Goal: Task Accomplishment & Management: Manage account settings

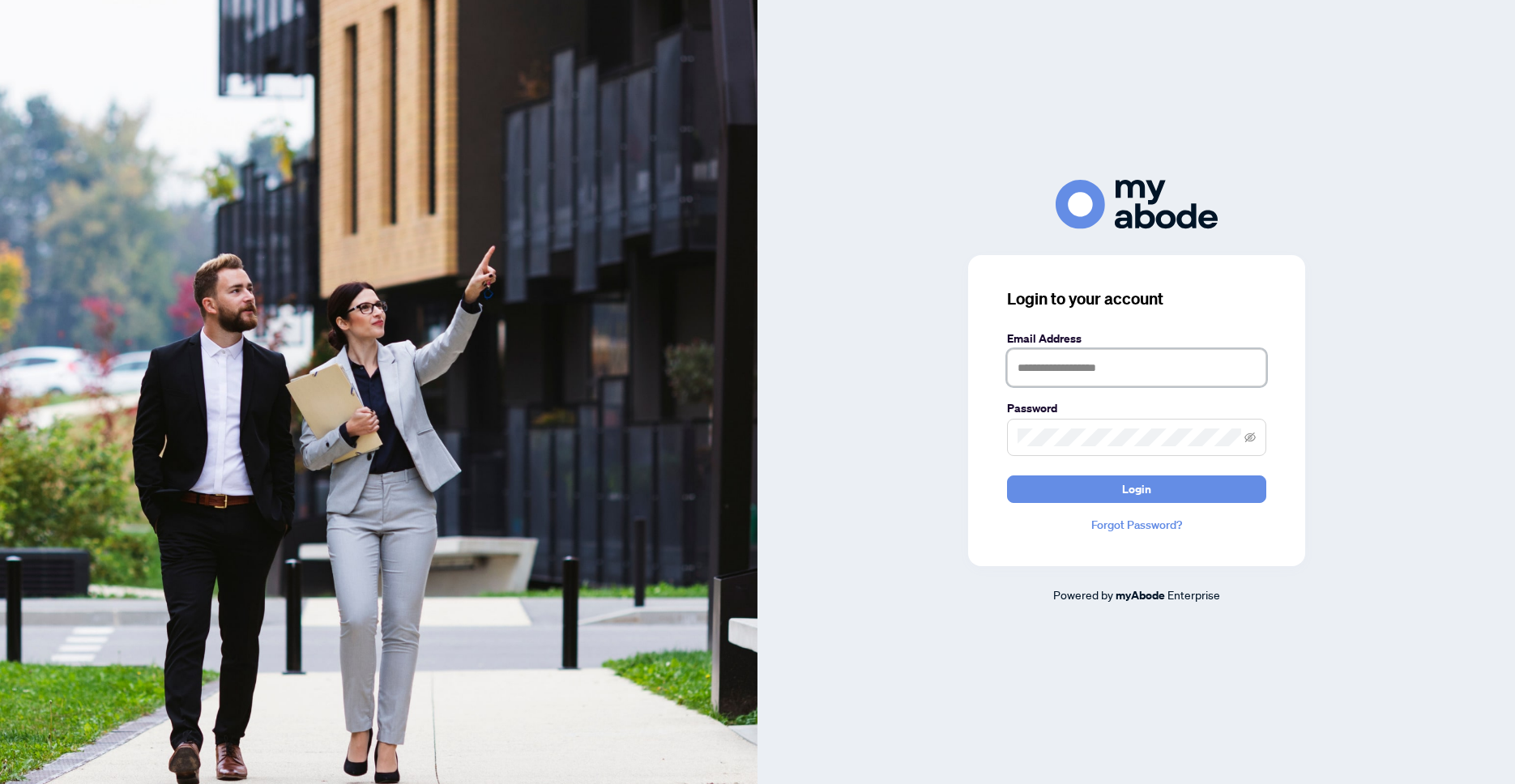
click at [1125, 356] on input "text" at bounding box center [1136, 367] width 259 height 37
type input "**********"
click at [1007, 475] on button "Login" at bounding box center [1136, 489] width 259 height 28
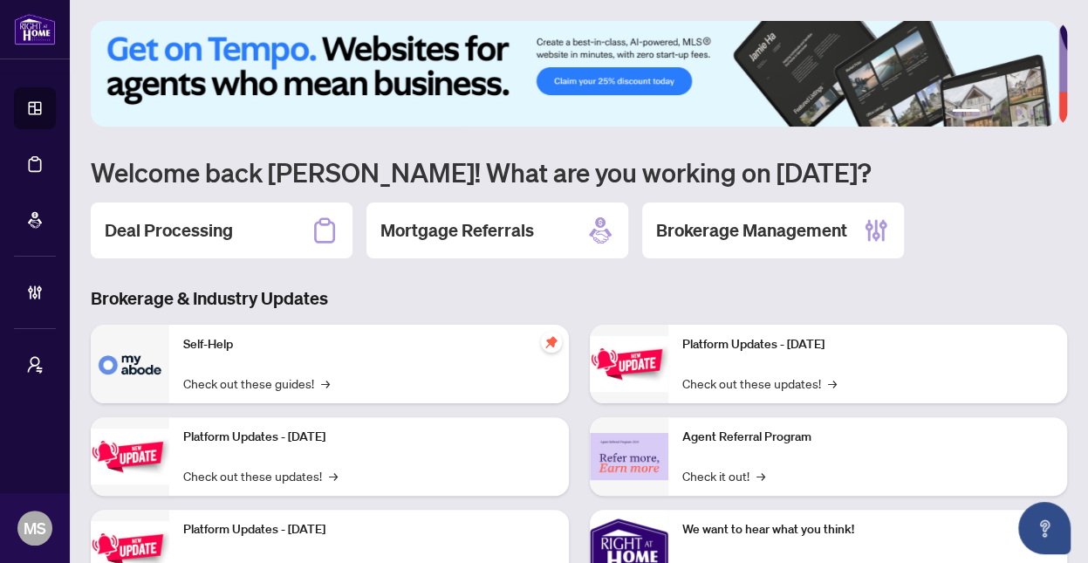
click at [234, 216] on div "Deal Processing" at bounding box center [222, 230] width 262 height 56
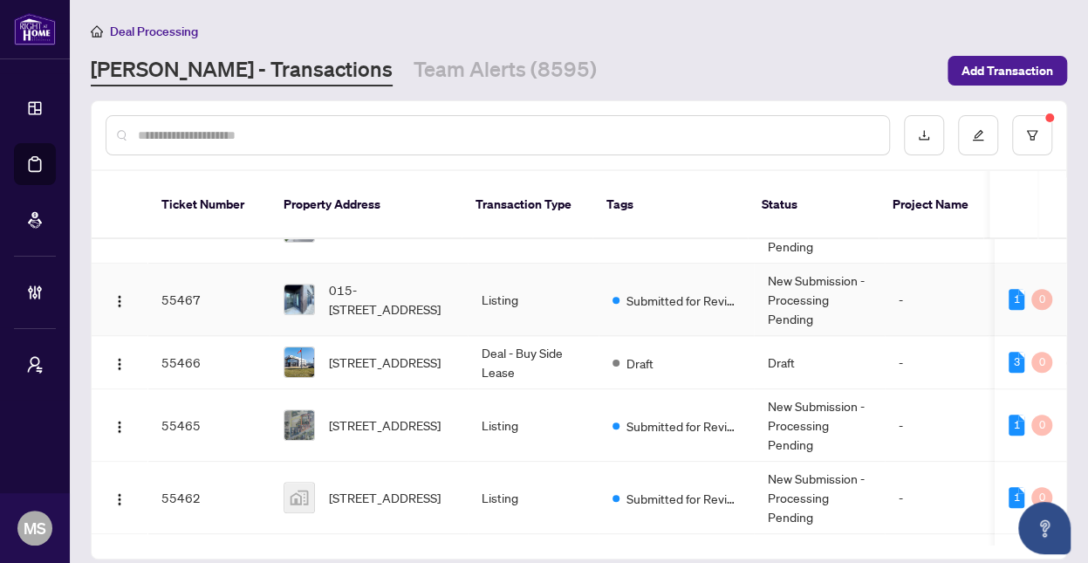
scroll to position [989, 0]
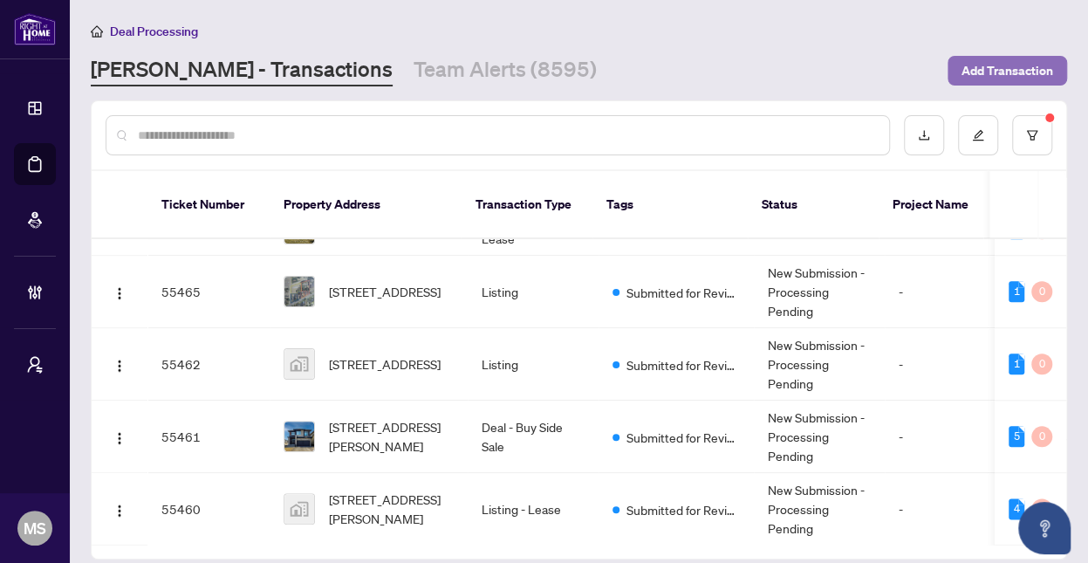
click at [987, 69] on span "Add Transaction" at bounding box center [1008, 71] width 92 height 28
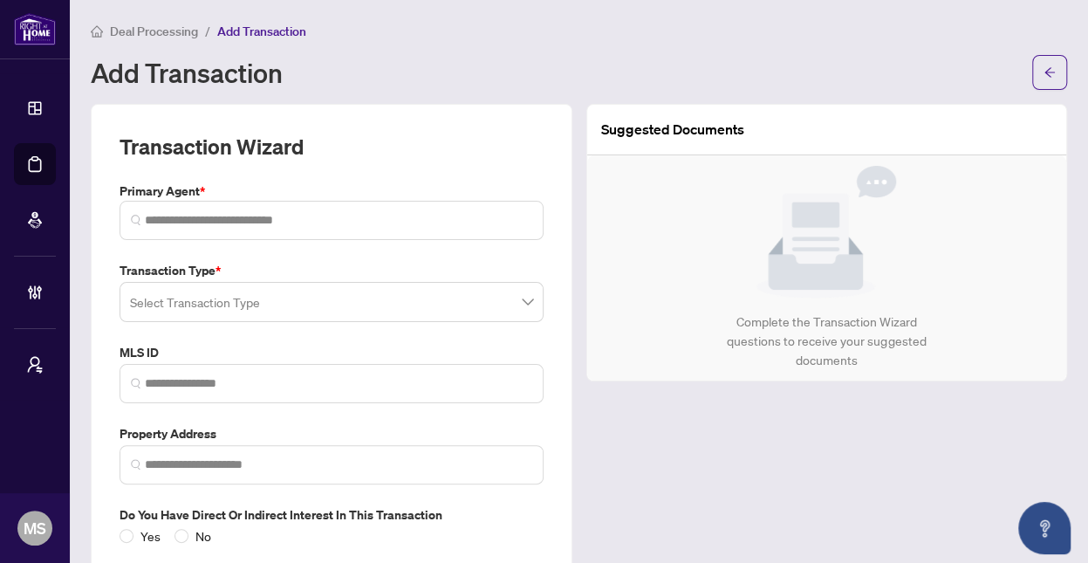
click at [287, 302] on input "search" at bounding box center [323, 304] width 387 height 38
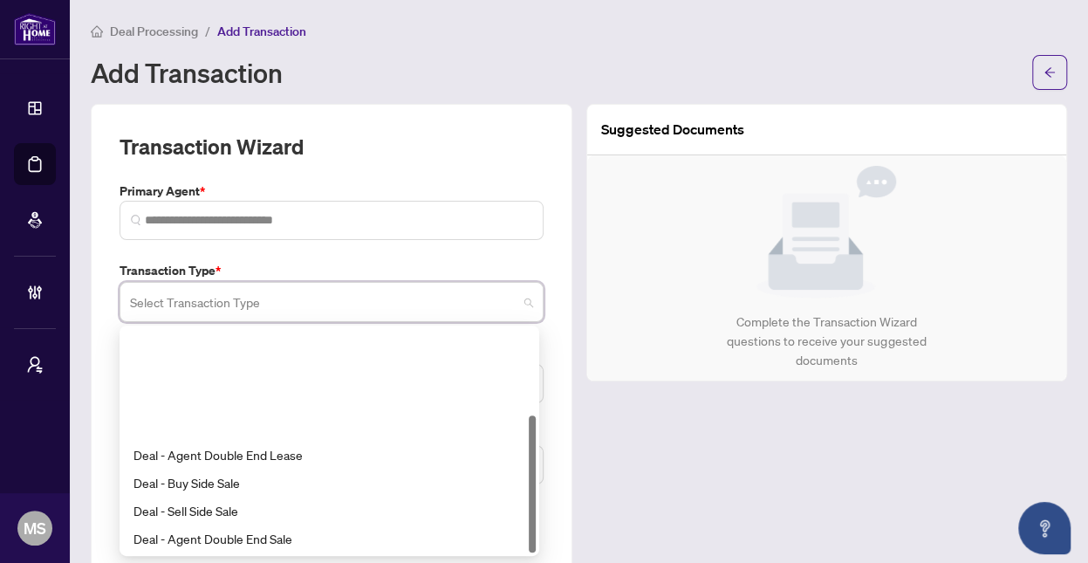
scroll to position [140, 0]
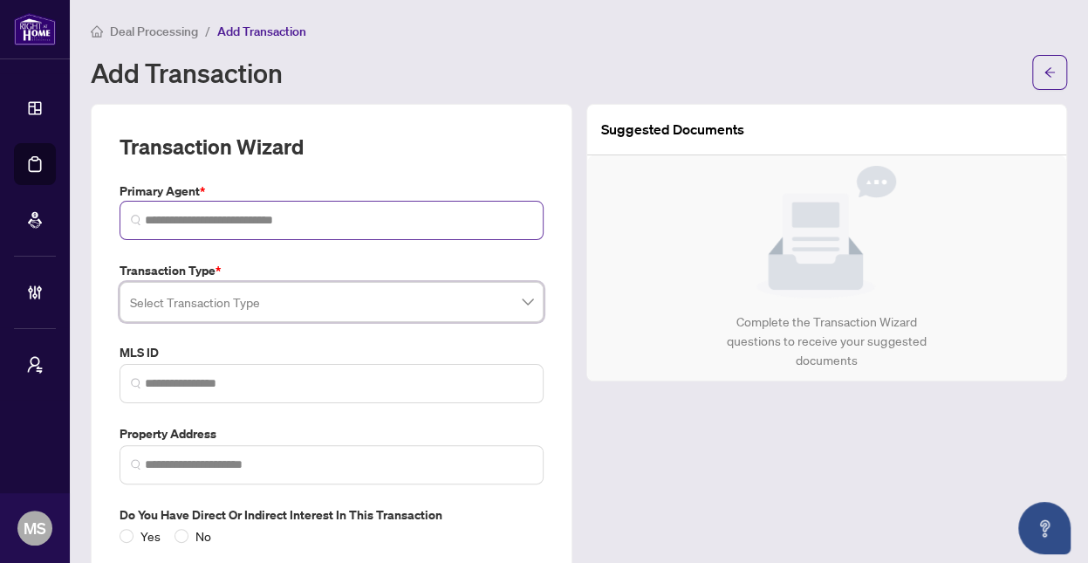
click at [476, 235] on span at bounding box center [332, 220] width 424 height 39
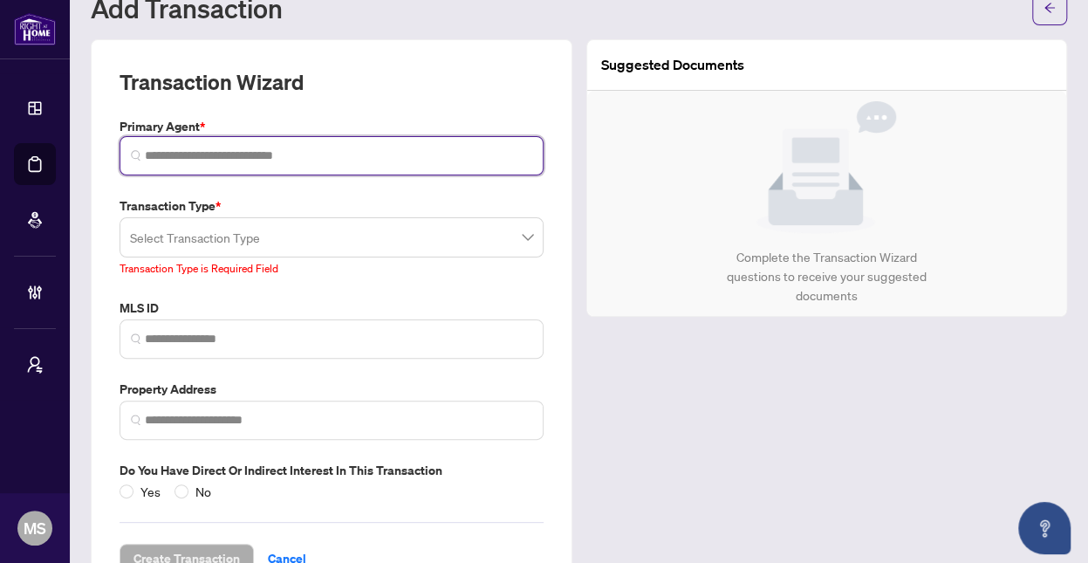
scroll to position [0, 0]
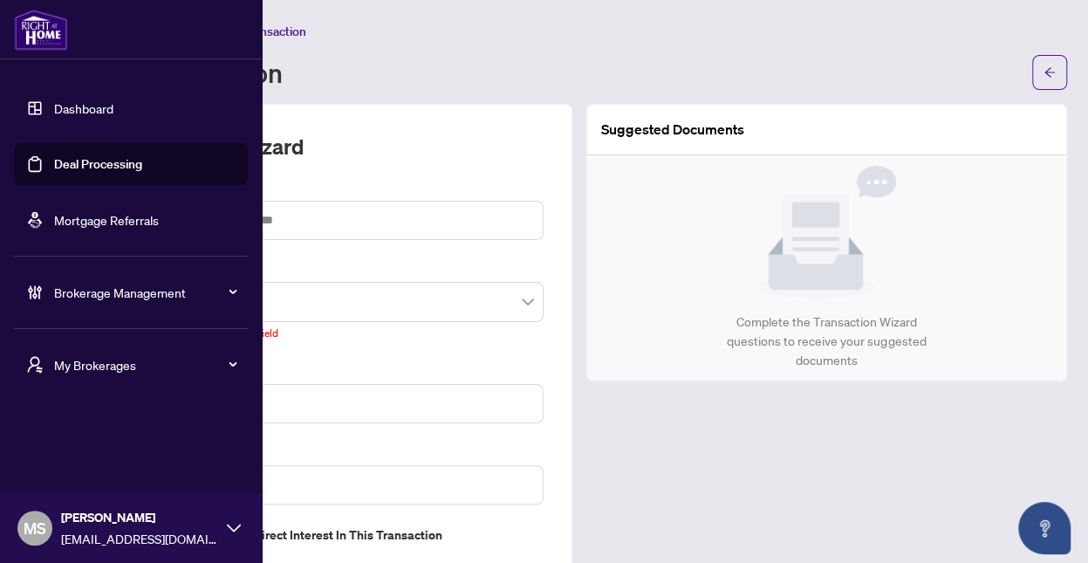
click at [54, 162] on link "Deal Processing" at bounding box center [98, 164] width 88 height 16
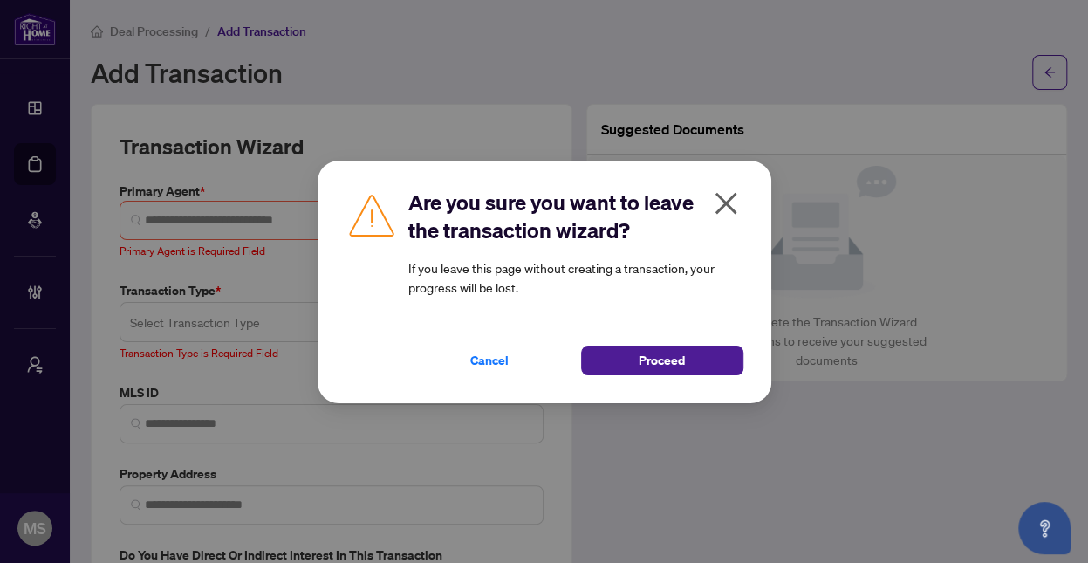
click at [482, 366] on span "Cancel" at bounding box center [489, 360] width 38 height 28
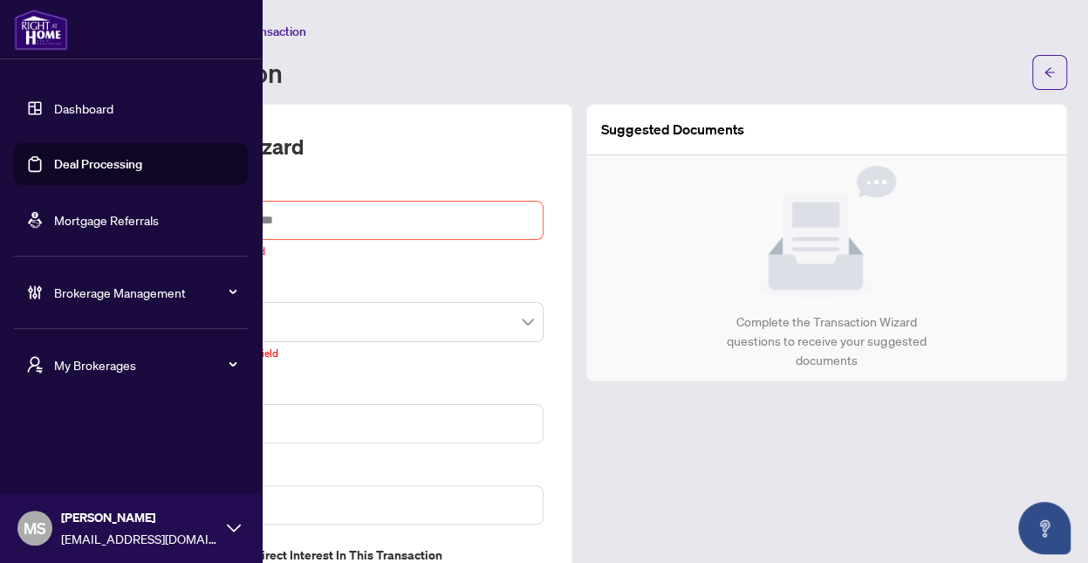
click at [133, 163] on link "Deal Processing" at bounding box center [98, 164] width 88 height 16
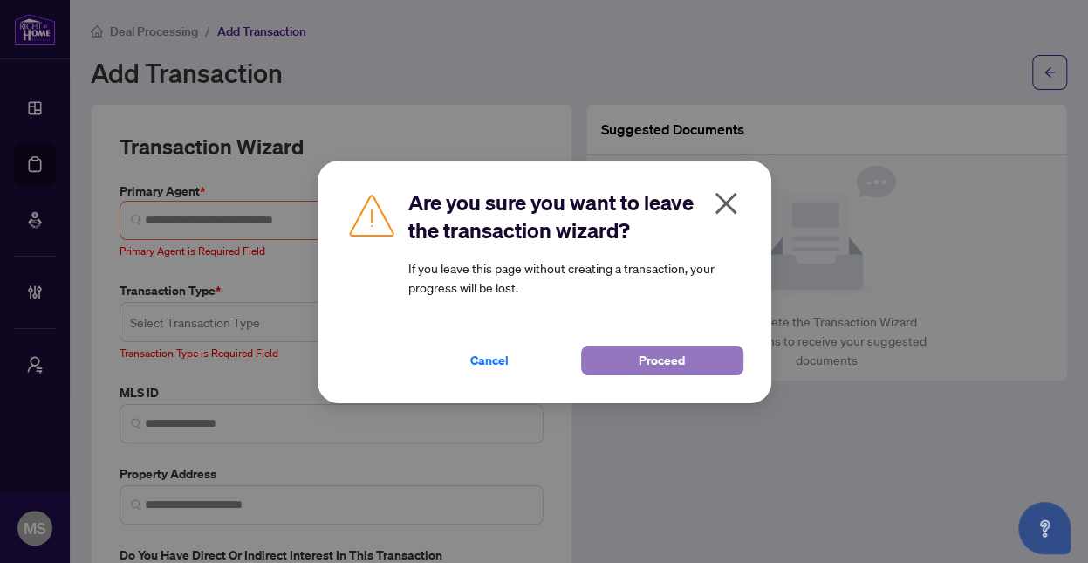
click at [661, 361] on span "Proceed" at bounding box center [662, 360] width 46 height 28
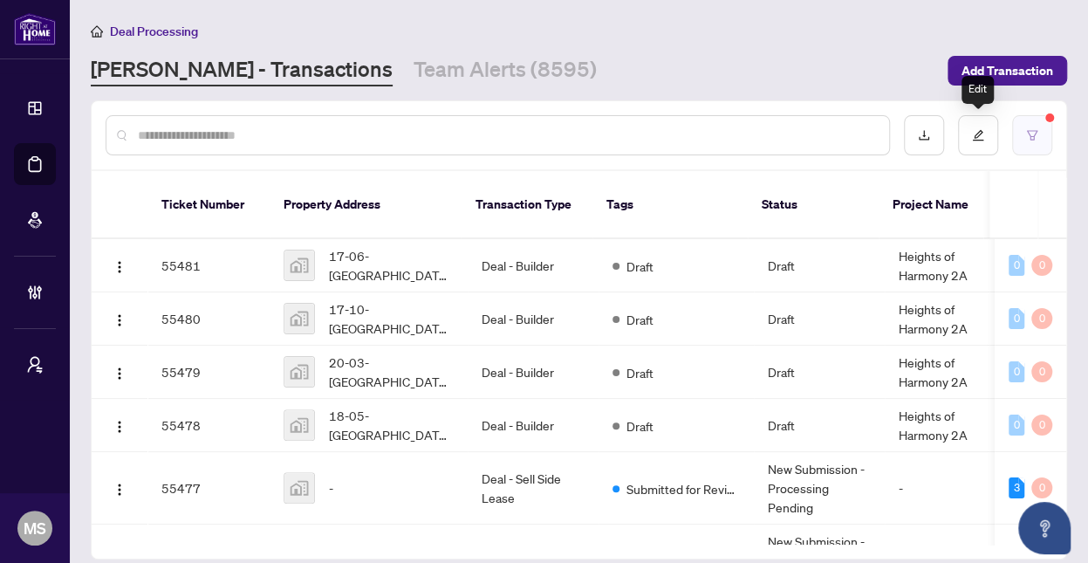
click at [1024, 142] on button "button" at bounding box center [1032, 135] width 40 height 40
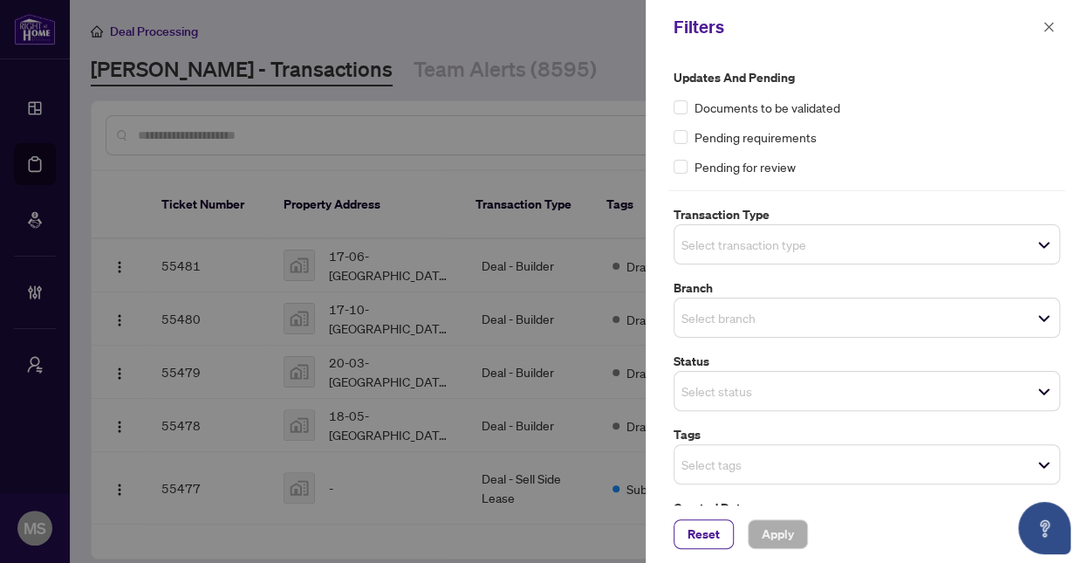
click at [760, 400] on span "Select status" at bounding box center [867, 391] width 385 height 24
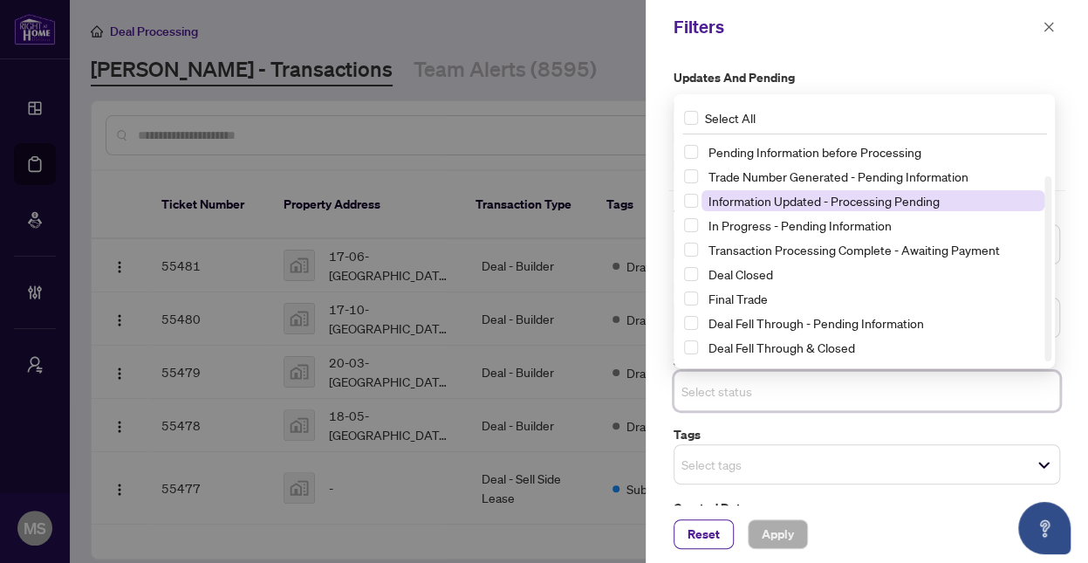
scroll to position [24, 0]
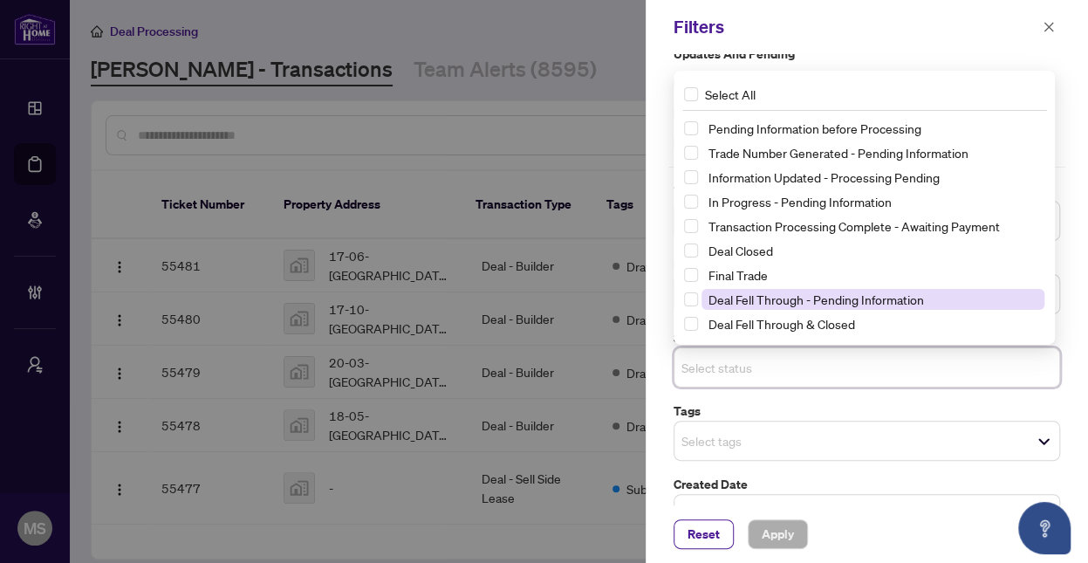
click at [748, 291] on span "Deal Fell Through - Pending Information" at bounding box center [817, 299] width 216 height 16
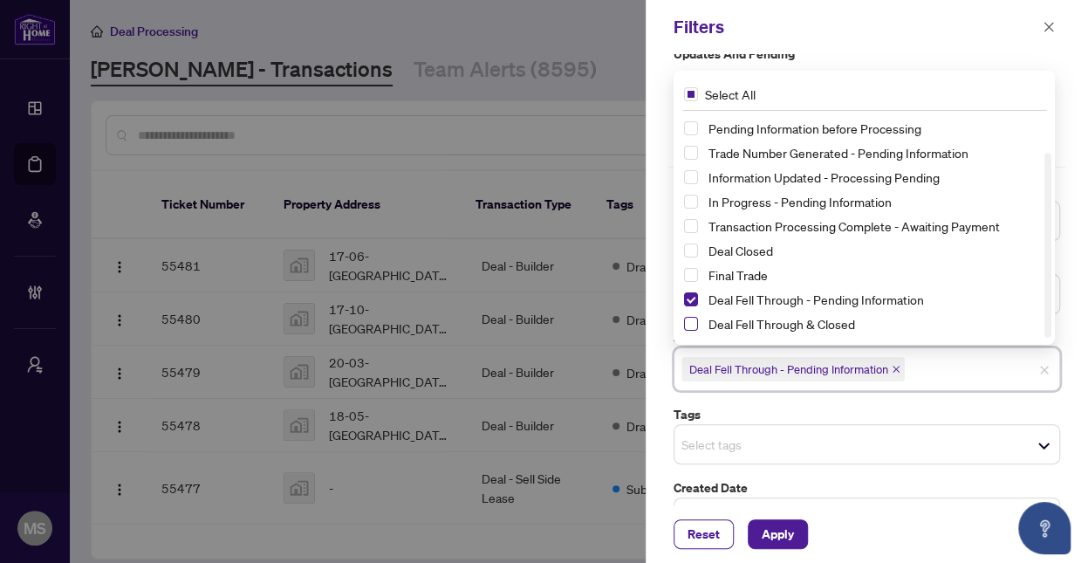
click at [691, 325] on span "Select Deal Fell Through & Closed" at bounding box center [691, 324] width 14 height 14
click at [785, 541] on span "Apply" at bounding box center [778, 534] width 32 height 28
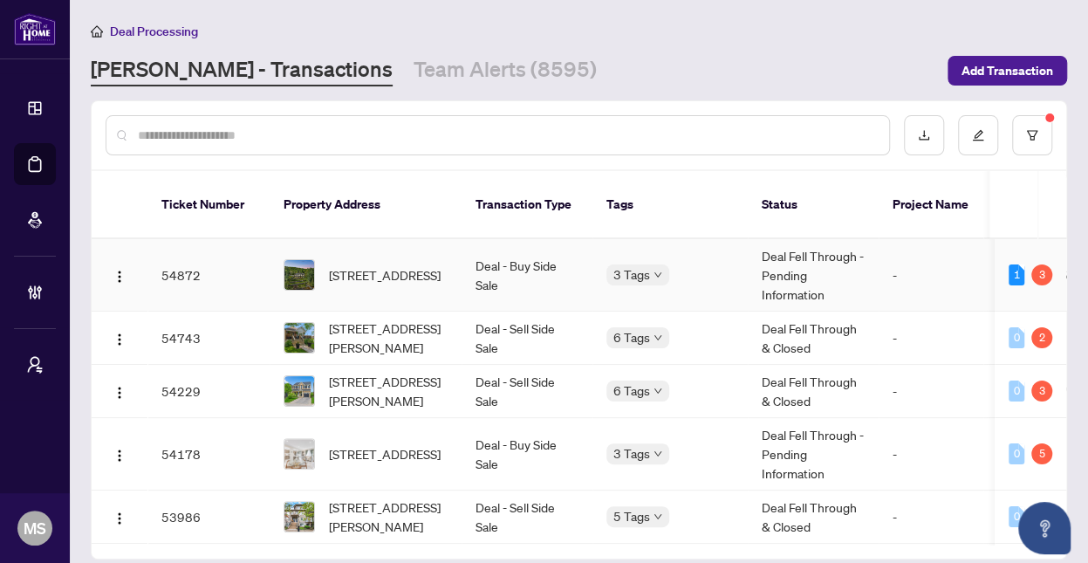
click at [499, 245] on td "Deal - Buy Side Sale" at bounding box center [527, 275] width 131 height 72
click at [554, 271] on td "Deal - Buy Side Sale" at bounding box center [527, 275] width 131 height 72
click at [718, 264] on div "3 Tags" at bounding box center [669, 274] width 127 height 20
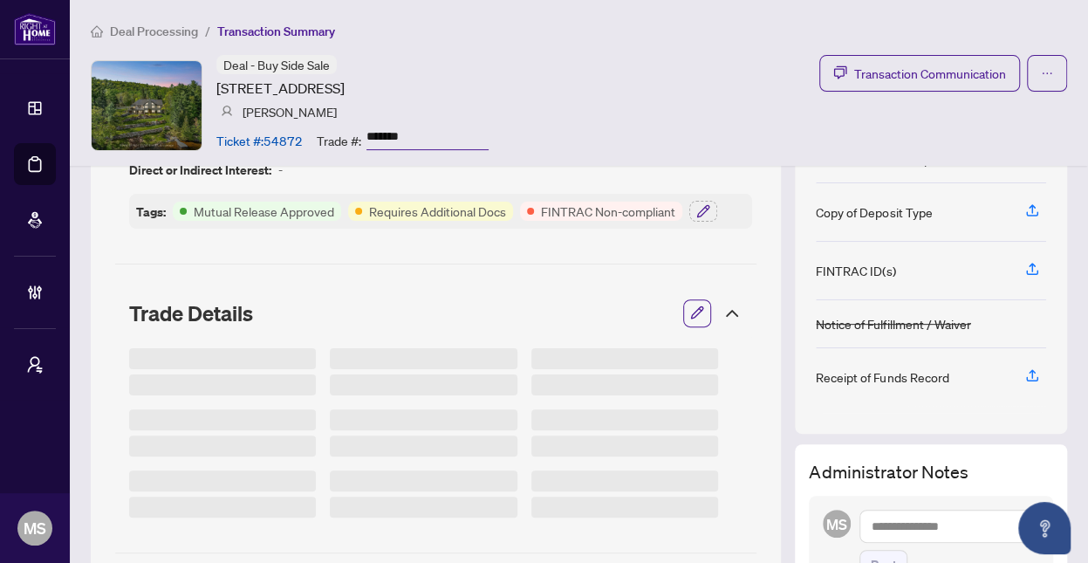
scroll to position [176, 0]
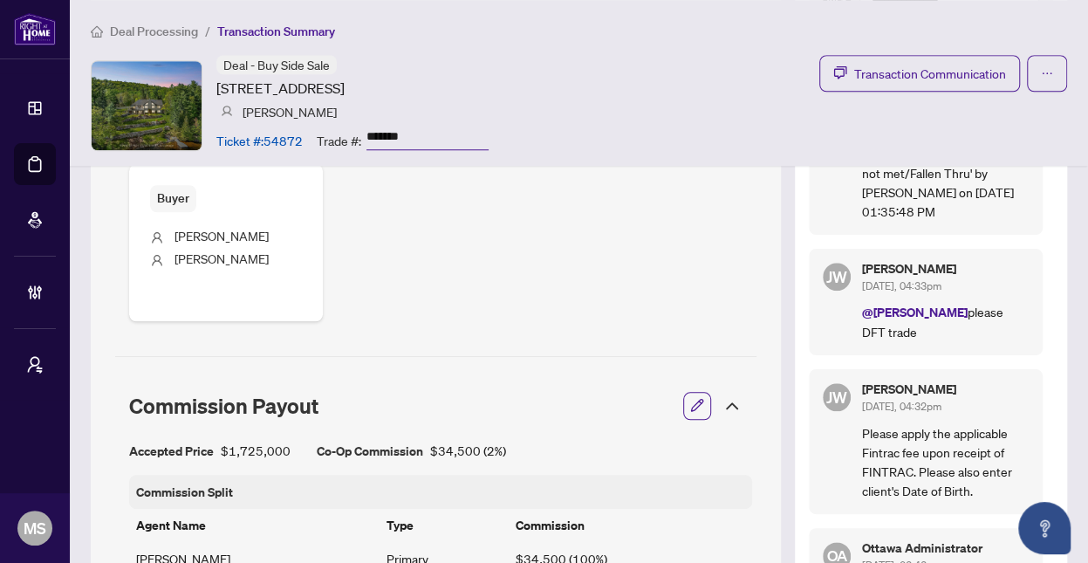
scroll to position [694, 0]
drag, startPoint x: 985, startPoint y: 304, endPoint x: 1022, endPoint y: 310, distance: 37.2
click at [1022, 310] on div "[PERSON_NAME] [DATE], 04:33pm @[PERSON_NAME] please DFT trade" at bounding box center [926, 301] width 234 height 106
click at [987, 311] on p "@[PERSON_NAME] please DFT trade" at bounding box center [945, 320] width 168 height 39
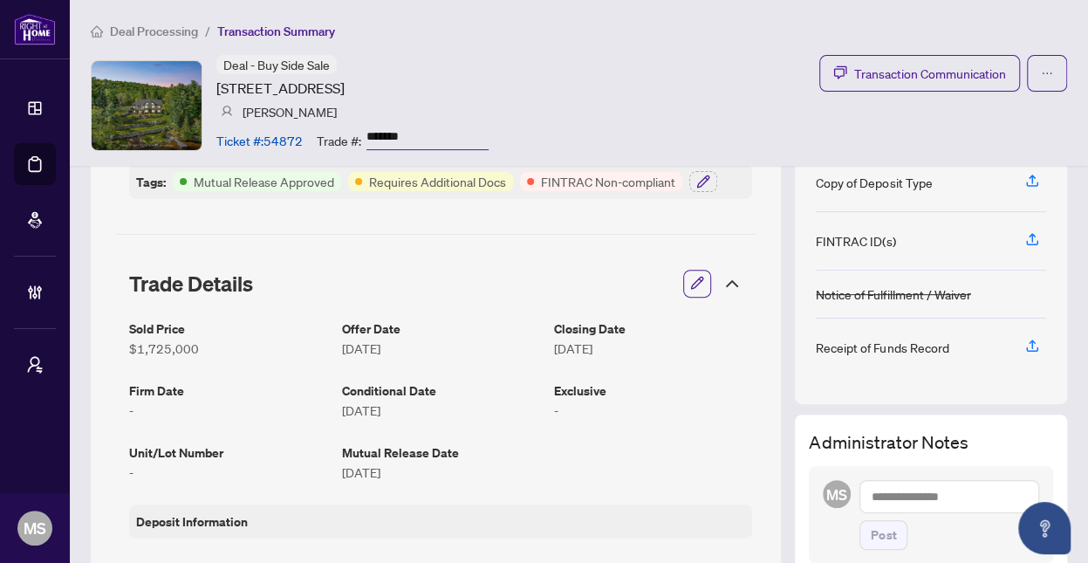
scroll to position [0, 0]
